Goal: Transaction & Acquisition: Book appointment/travel/reservation

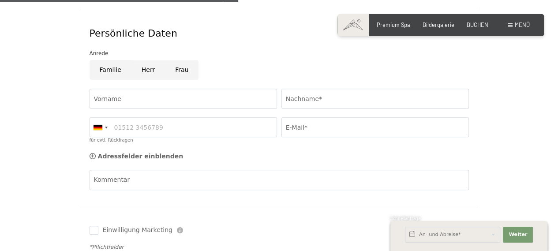
scroll to position [44, 0]
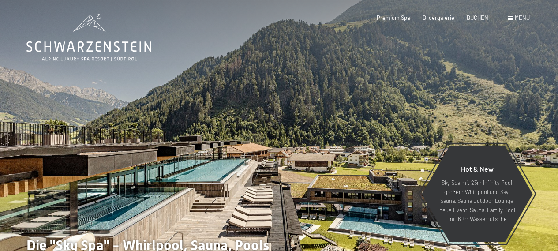
click at [525, 17] on span "Menü" at bounding box center [521, 17] width 15 height 7
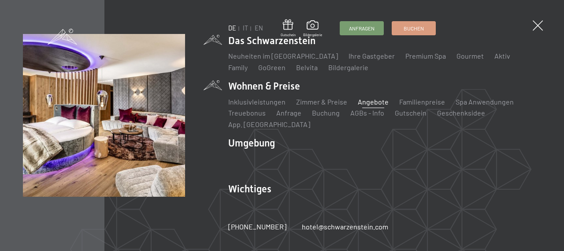
click at [371, 105] on link "Angebote" at bounding box center [373, 101] width 31 height 8
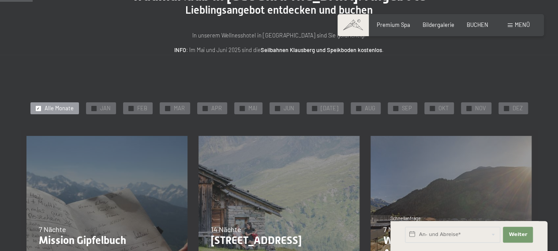
scroll to position [88, 0]
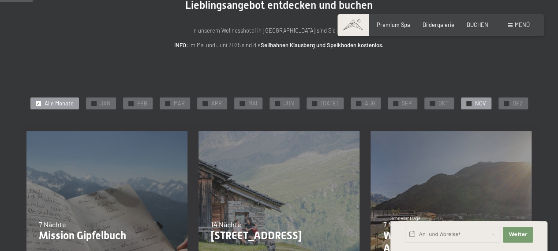
click at [467, 104] on div "✓ NOV" at bounding box center [476, 103] width 30 height 12
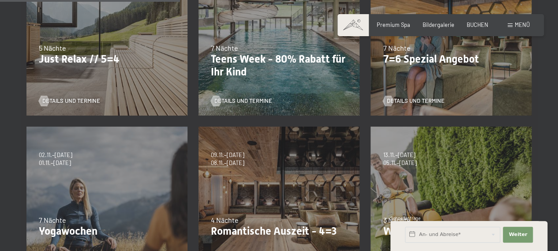
scroll to position [353, 0]
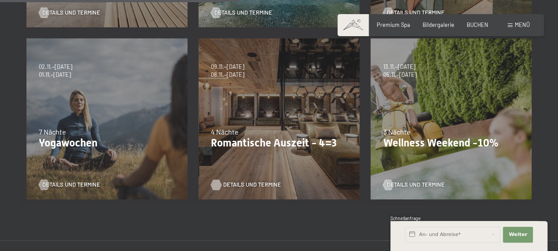
click at [248, 183] on span "Details und Termine" at bounding box center [252, 185] width 58 height 8
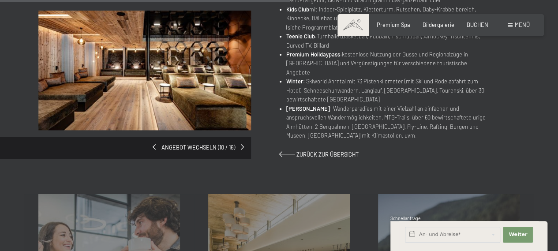
scroll to position [485, 0]
